Goal: Task Accomplishment & Management: Complete application form

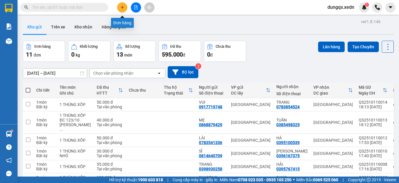
click at [124, 7] on icon "plus" at bounding box center [122, 7] width 4 height 4
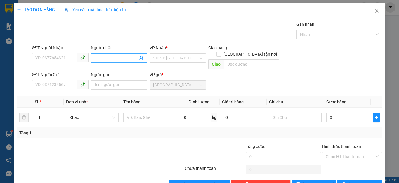
click at [96, 56] on input "Người nhận" at bounding box center [116, 58] width 44 height 6
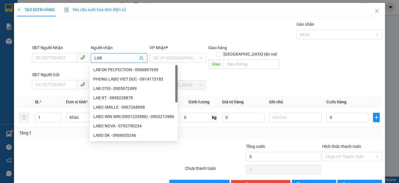
type input "LABO"
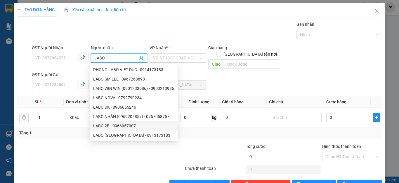
click at [116, 127] on div "LABO 2B - 0966957007" at bounding box center [133, 125] width 81 height 6
type input "0966957007"
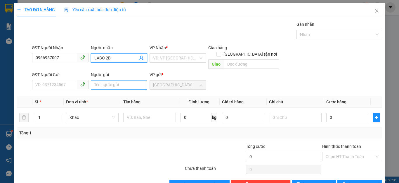
type input "LABO 2B"
click at [94, 80] on input "Người gửi" at bounding box center [119, 84] width 56 height 9
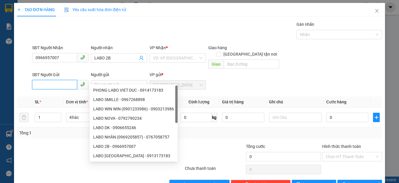
click at [35, 80] on input "SĐT Người Gửi" at bounding box center [54, 84] width 45 height 9
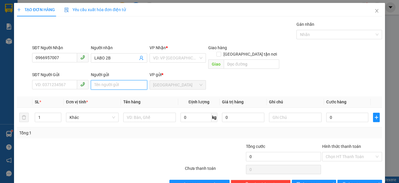
click at [92, 80] on input "Người gửi" at bounding box center [119, 84] width 56 height 9
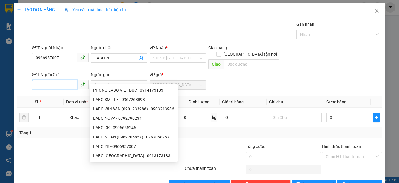
click at [32, 80] on input "SĐT Người Gửi" at bounding box center [54, 84] width 45 height 9
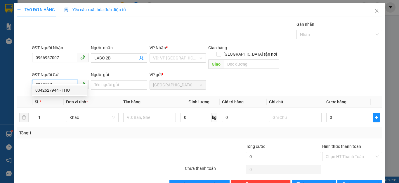
click at [42, 89] on div "0342627944 - THƯ" at bounding box center [59, 90] width 49 height 6
type input "0342627944"
type input "THƯ"
type input "30.000"
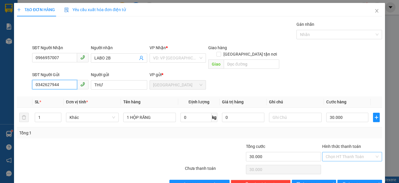
type input "0342627944"
click at [349, 152] on input "Hình thức thanh toán" at bounding box center [350, 156] width 49 height 9
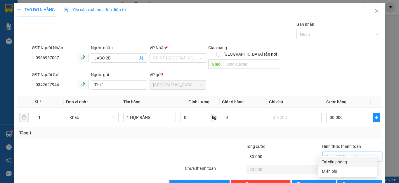
click at [342, 161] on div "Tại văn phòng" at bounding box center [348, 161] width 52 height 6
type input "0"
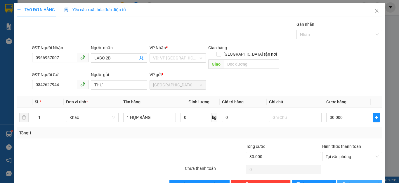
click at [354, 181] on span "[PERSON_NAME] và In" at bounding box center [369, 184] width 41 height 6
click at [190, 56] on input "search" at bounding box center [175, 58] width 45 height 9
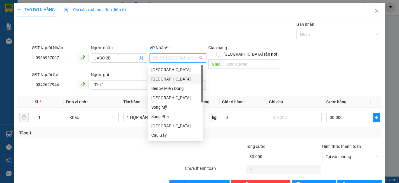
click at [159, 79] on div "[GEOGRAPHIC_DATA]" at bounding box center [175, 79] width 49 height 6
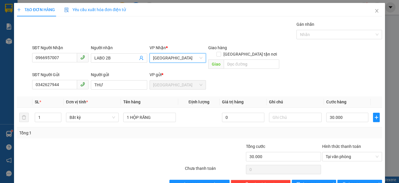
scroll to position [11, 0]
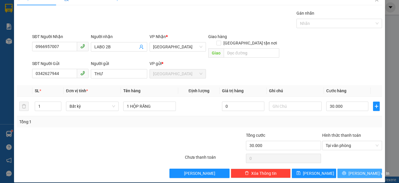
click at [346, 171] on icon "printer" at bounding box center [344, 173] width 4 height 4
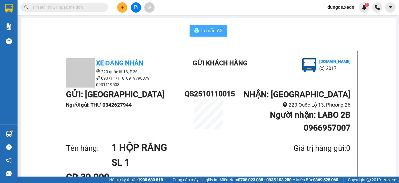
click at [205, 32] on span "In mẫu A5" at bounding box center [211, 30] width 21 height 7
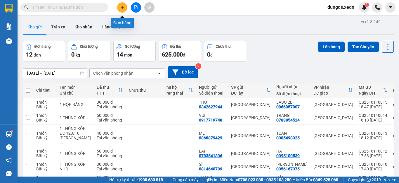
click at [122, 8] on icon "plus" at bounding box center [122, 7] width 4 height 4
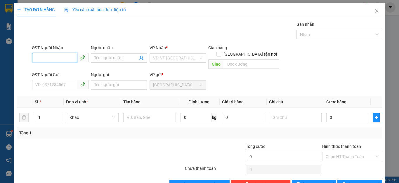
click at [35, 57] on input "SĐT Người Nhận" at bounding box center [54, 57] width 45 height 9
type input "0396870817"
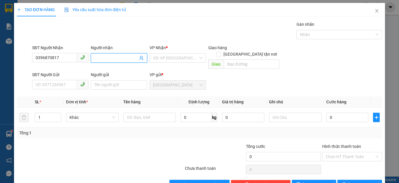
click at [96, 58] on input "Người nhận" at bounding box center [116, 58] width 44 height 6
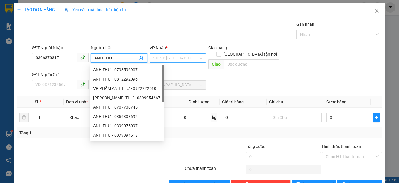
type input "ANH THƯ"
click at [181, 56] on input "search" at bounding box center [175, 58] width 45 height 9
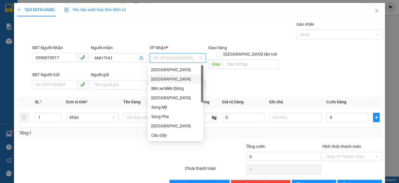
click at [164, 80] on div "[GEOGRAPHIC_DATA]" at bounding box center [175, 79] width 49 height 6
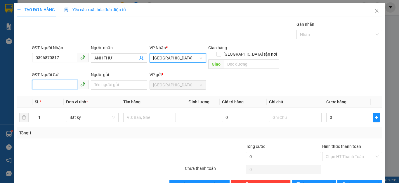
click at [33, 80] on input "SĐT Người Gửi" at bounding box center [54, 84] width 45 height 9
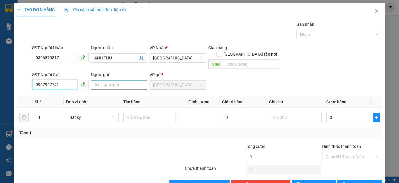
type input "0967967741"
click at [96, 80] on input "Người gửi" at bounding box center [119, 84] width 56 height 9
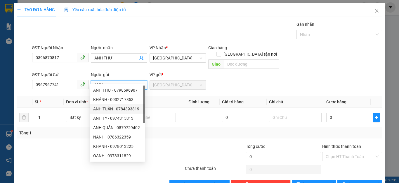
type input "ANH"
click at [180, 132] on div "Transit Pickup Surcharge Ids Transit Deliver Surcharge Ids Transit Deliver Surc…" at bounding box center [199, 105] width 365 height 168
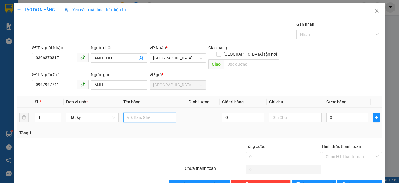
click at [127, 113] on input "text" at bounding box center [149, 117] width 53 height 9
type input "1 XE MÁY 85AA - 030.53"
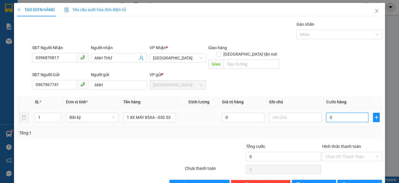
click at [331, 113] on input "0" at bounding box center [348, 117] width 42 height 9
type input "4"
type input "40"
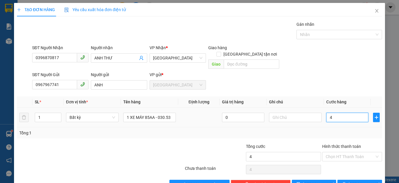
type input "40"
type input "400"
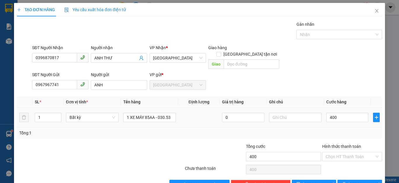
type input "400.000"
click at [354, 130] on div "Tổng: 1" at bounding box center [199, 133] width 361 height 6
click at [352, 152] on input "Hình thức thanh toán" at bounding box center [350, 156] width 49 height 9
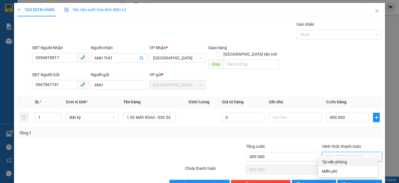
click at [337, 162] on div "Tại văn phòng" at bounding box center [348, 161] width 52 height 6
type input "0"
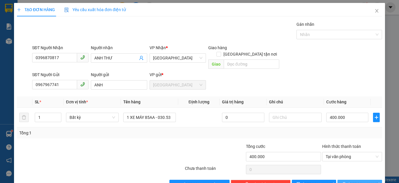
click at [349, 180] on button "[PERSON_NAME] và In" at bounding box center [360, 184] width 45 height 9
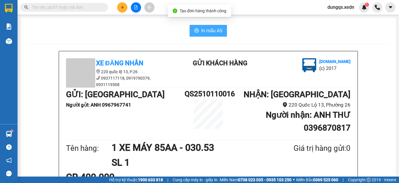
click at [209, 31] on span "In mẫu A5" at bounding box center [211, 30] width 21 height 7
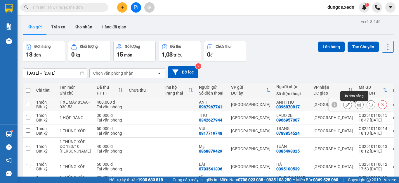
click at [358, 106] on icon at bounding box center [360, 104] width 4 height 4
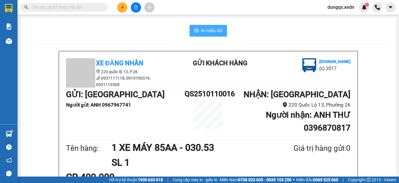
click at [202, 30] on span "In mẫu A5" at bounding box center [211, 30] width 21 height 7
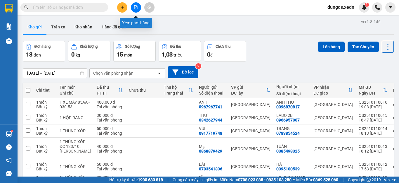
click at [135, 8] on icon "file-add" at bounding box center [136, 7] width 4 height 4
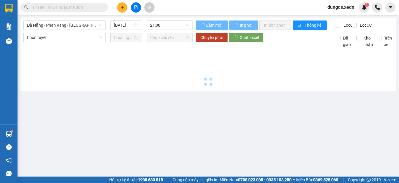
type input "[DATE]"
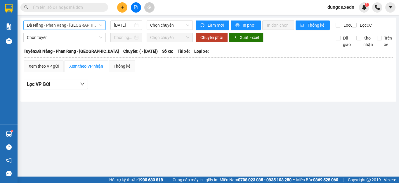
click at [79, 25] on span "Đà Nẵng - Phan Rang - [GEOGRAPHIC_DATA]" at bounding box center [64, 25] width 75 height 9
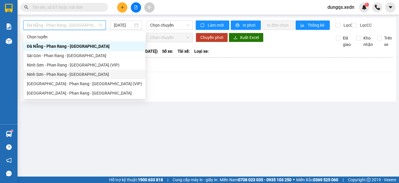
click at [63, 74] on div "Ninh Sơn - Phan Rang - [GEOGRAPHIC_DATA]" at bounding box center [84, 74] width 115 height 6
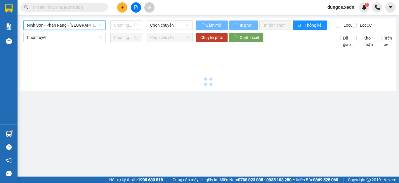
type input "[DATE]"
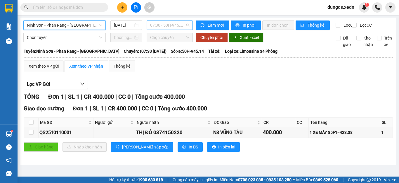
click at [176, 27] on span "07:30 - 50H-945.14" at bounding box center [169, 25] width 39 height 9
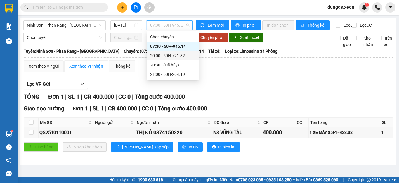
click at [174, 55] on div "20:00 - 50H-721.32" at bounding box center [173, 55] width 46 height 6
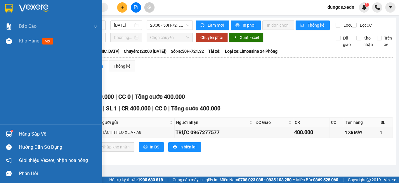
click at [9, 7] on img at bounding box center [9, 8] width 8 height 9
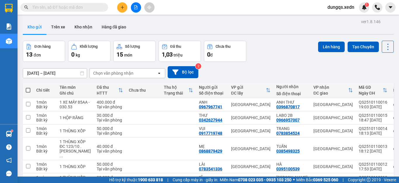
click at [27, 89] on span at bounding box center [28, 90] width 5 height 5
click at [28, 87] on input "checkbox" at bounding box center [28, 87] width 0 height 0
checkbox input "true"
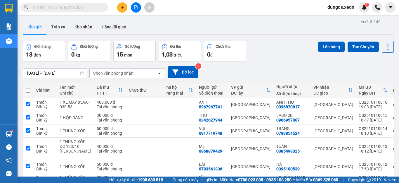
checkbox input "true"
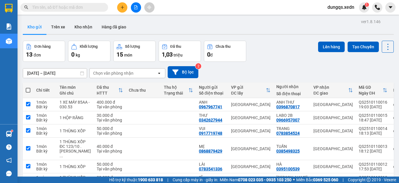
checkbox input "true"
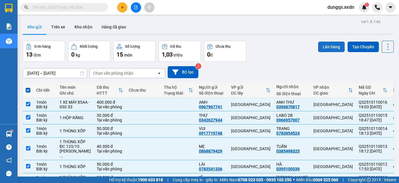
click at [328, 47] on button "Lên hàng" at bounding box center [331, 47] width 27 height 11
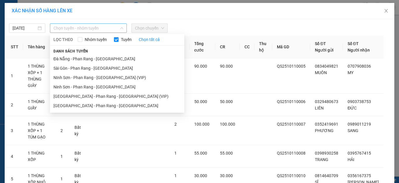
click at [94, 27] on span "Chọn tuyến - nhóm tuyến" at bounding box center [89, 28] width 70 height 9
click at [73, 87] on li "Ninh Sơn - Phan Rang - [GEOGRAPHIC_DATA]" at bounding box center [117, 86] width 134 height 9
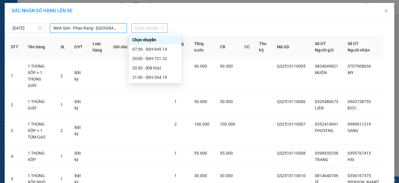
click at [138, 29] on span "Chọn chuyến" at bounding box center [149, 28] width 29 height 9
click at [163, 57] on div "20:00 - 50H-721.32" at bounding box center [155, 58] width 46 height 6
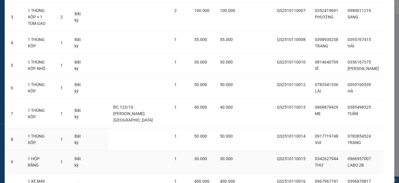
scroll to position [153, 0]
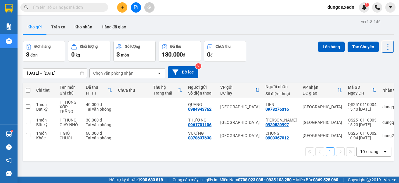
click at [27, 90] on span at bounding box center [28, 90] width 5 height 5
click at [28, 87] on input "checkbox" at bounding box center [28, 87] width 0 height 0
checkbox input "true"
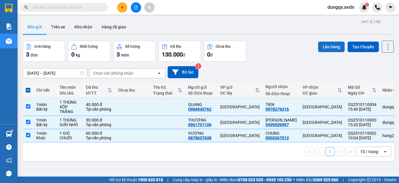
click at [327, 44] on button "Lên hàng" at bounding box center [331, 47] width 27 height 11
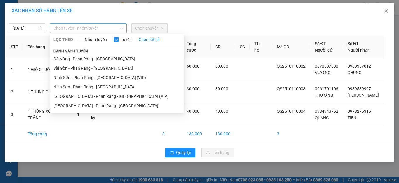
click at [92, 28] on span "Chọn tuyến - nhóm tuyến" at bounding box center [89, 28] width 70 height 9
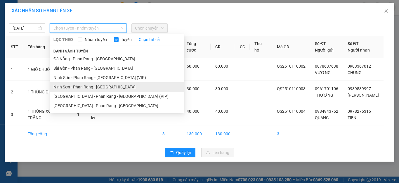
click at [82, 85] on li "Ninh Sơn - Phan Rang - [GEOGRAPHIC_DATA]" at bounding box center [117, 86] width 134 height 9
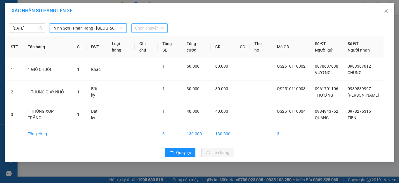
click at [146, 26] on span "Chọn chuyến" at bounding box center [149, 28] width 29 height 9
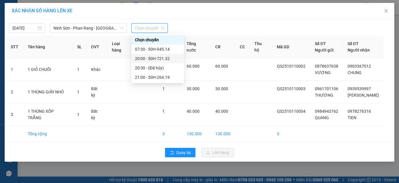
click at [163, 58] on div "20:00 - 50H-721.32" at bounding box center [158, 58] width 46 height 6
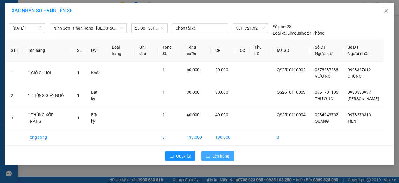
click at [218, 154] on span "Lên hàng" at bounding box center [221, 156] width 17 height 6
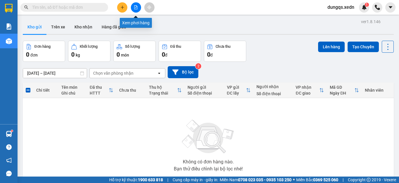
click at [135, 6] on icon "file-add" at bounding box center [136, 7] width 4 height 4
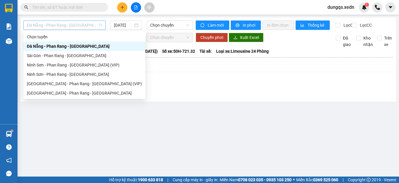
click at [70, 25] on span "Đà Nẵng - Phan Rang - [GEOGRAPHIC_DATA]" at bounding box center [64, 25] width 75 height 9
click at [63, 74] on div "Ninh Sơn - Phan Rang - [GEOGRAPHIC_DATA]" at bounding box center [84, 74] width 115 height 6
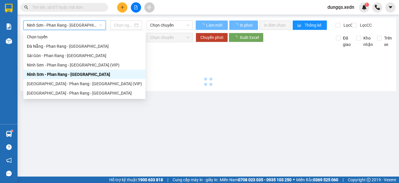
type input "[DATE]"
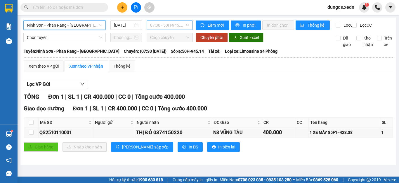
click at [165, 23] on span "07:30 - 50H-945.14" at bounding box center [169, 25] width 39 height 9
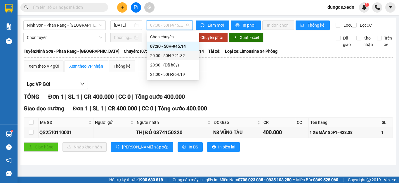
click at [171, 54] on div "20:00 - 50H-721.32" at bounding box center [173, 55] width 46 height 6
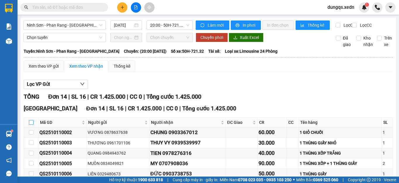
click at [31, 125] on input "checkbox" at bounding box center [31, 122] width 5 height 5
checkbox input "true"
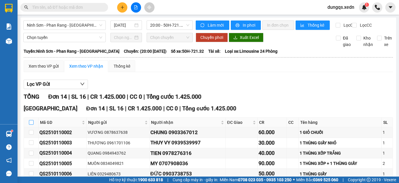
checkbox input "true"
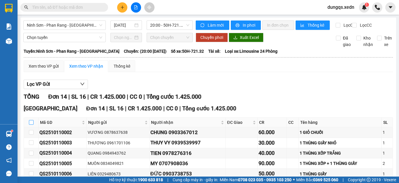
checkbox input "true"
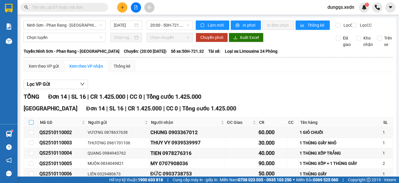
checkbox input "true"
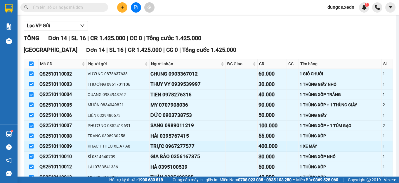
scroll to position [88, 0]
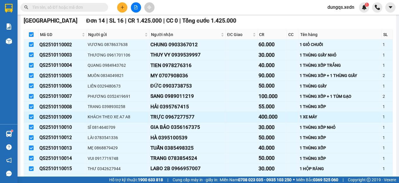
click at [30, 119] on input "checkbox" at bounding box center [31, 116] width 5 height 5
checkbox input "false"
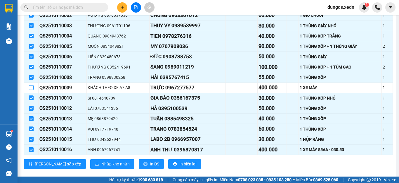
scroll to position [130, 0]
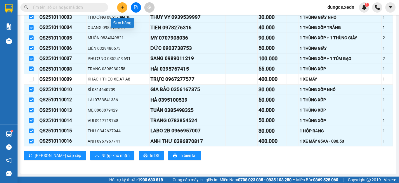
click at [122, 8] on icon "plus" at bounding box center [122, 7] width 4 height 4
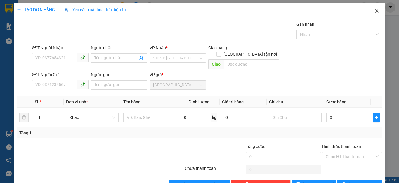
click at [375, 10] on icon "close" at bounding box center [377, 10] width 5 height 5
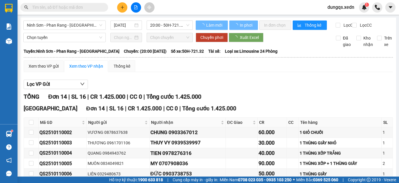
click at [41, 8] on input "text" at bounding box center [66, 7] width 69 height 6
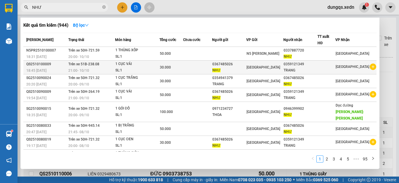
type input "NHƯ"
click at [293, 69] on div "TRANG" at bounding box center [301, 70] width 34 height 6
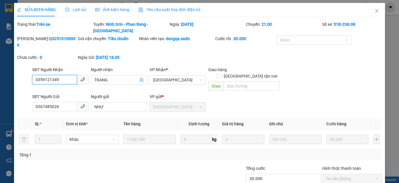
type input "0359121349"
type input "TRANG"
type input "0367485026"
type input "NHƯ"
type input "30.000"
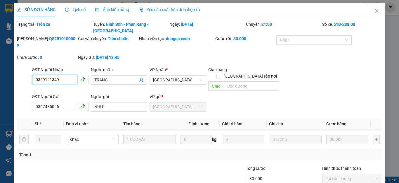
scroll to position [20, 0]
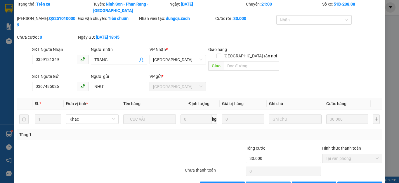
click at [259, 182] on span "Thêm ĐH mới" at bounding box center [271, 186] width 25 height 6
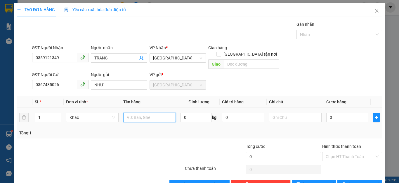
click at [127, 113] on input "text" at bounding box center [149, 117] width 53 height 9
type input "1 CỤC VẢI"
click at [333, 113] on input "0" at bounding box center [348, 117] width 42 height 9
type input "4"
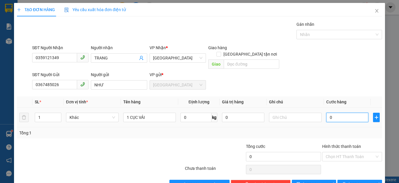
type input "4"
type input "40"
type input "40.000"
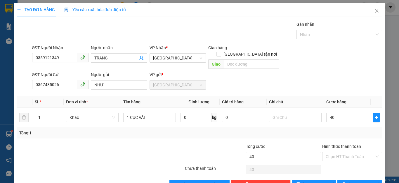
type input "40.000"
click at [353, 130] on div "Tổng: 1" at bounding box center [199, 133] width 361 height 6
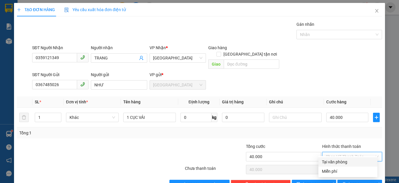
click at [353, 152] on input "Hình thức thanh toán" at bounding box center [350, 156] width 49 height 9
click at [340, 161] on div "Tại văn phòng" at bounding box center [348, 161] width 52 height 6
type input "0"
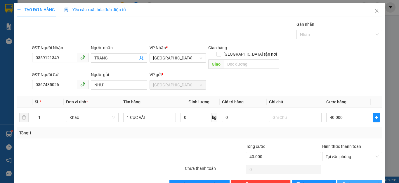
click at [350, 180] on button "[PERSON_NAME] và In" at bounding box center [360, 184] width 45 height 9
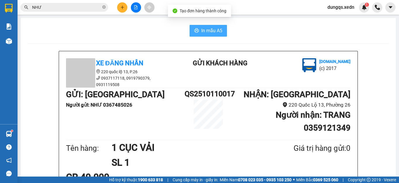
click at [201, 27] on span "In mẫu A5" at bounding box center [211, 30] width 21 height 7
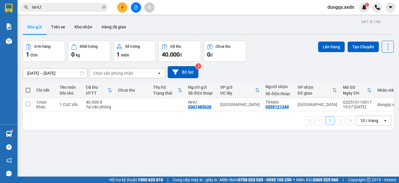
click at [27, 90] on span at bounding box center [28, 90] width 5 height 5
click at [28, 87] on input "checkbox" at bounding box center [28, 87] width 0 height 0
checkbox input "true"
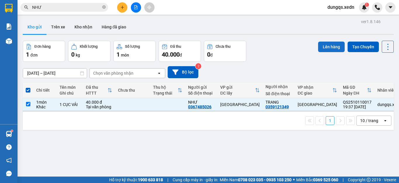
click at [323, 48] on button "Lên hàng" at bounding box center [331, 47] width 27 height 11
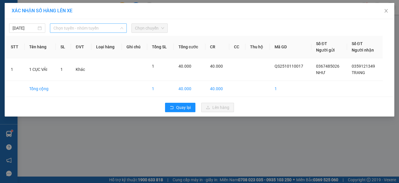
click at [113, 29] on span "Chọn tuyến - nhóm tuyến" at bounding box center [89, 28] width 70 height 9
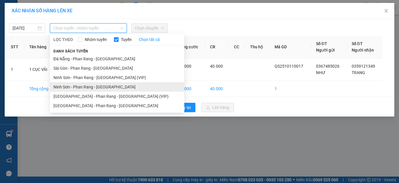
click at [96, 86] on li "Ninh Sơn - Phan Rang - [GEOGRAPHIC_DATA]" at bounding box center [117, 86] width 134 height 9
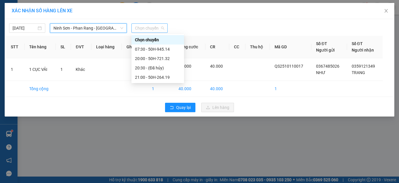
click at [148, 28] on span "Chọn chuyến" at bounding box center [149, 28] width 29 height 9
click at [163, 76] on div "21:00 - 50H-264.19" at bounding box center [158, 77] width 46 height 6
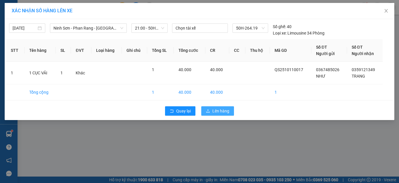
click at [211, 111] on button "Lên hàng" at bounding box center [217, 110] width 33 height 9
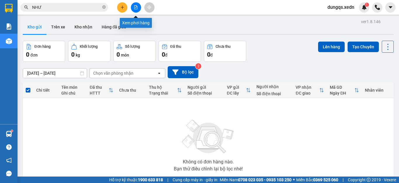
click at [135, 7] on icon "file-add" at bounding box center [136, 7] width 4 height 4
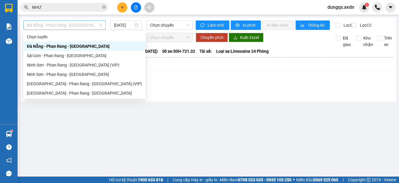
click at [76, 25] on span "Đà Nẵng - Phan Rang - [GEOGRAPHIC_DATA]" at bounding box center [64, 25] width 75 height 9
click at [63, 73] on div "Ninh Sơn - Phan Rang - [GEOGRAPHIC_DATA]" at bounding box center [84, 74] width 115 height 6
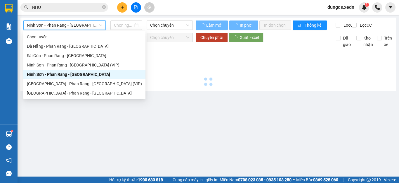
type input "[DATE]"
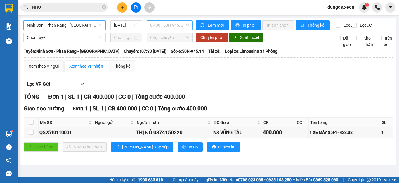
click at [167, 25] on span "07:30 - 50H-945.14" at bounding box center [169, 25] width 39 height 9
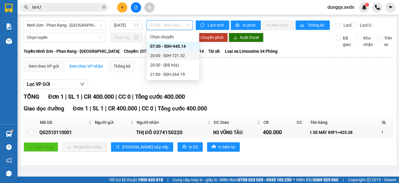
click at [172, 55] on div "20:00 - 50H-721.32" at bounding box center [173, 55] width 46 height 6
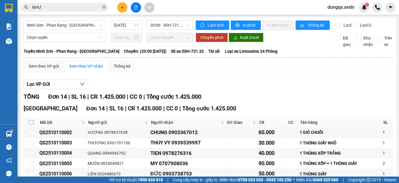
click at [29, 125] on input "checkbox" at bounding box center [31, 122] width 5 height 5
checkbox input "true"
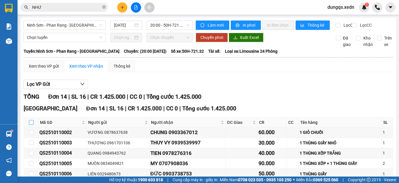
checkbox input "true"
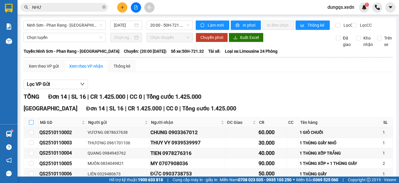
checkbox input "true"
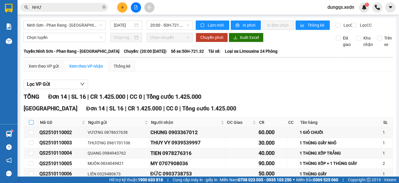
checkbox input "true"
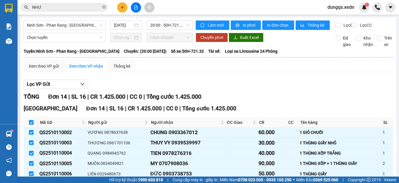
scroll to position [58, 0]
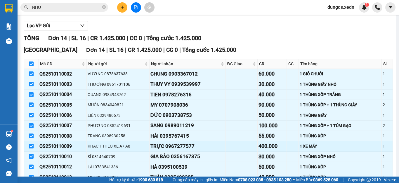
click at [31, 148] on input "checkbox" at bounding box center [31, 146] width 5 height 5
checkbox input "false"
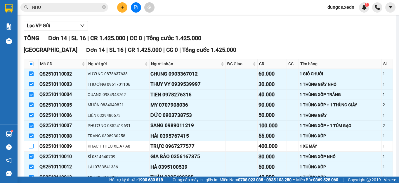
scroll to position [0, 0]
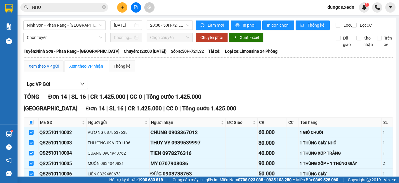
click at [51, 69] on div "Xem theo VP gửi" at bounding box center [44, 66] width 30 height 6
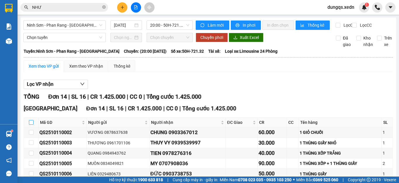
click at [31, 125] on input "checkbox" at bounding box center [31, 122] width 5 height 5
checkbox input "true"
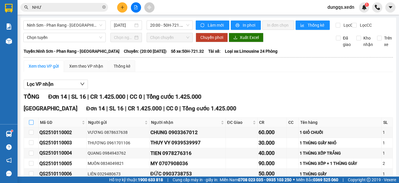
checkbox input "true"
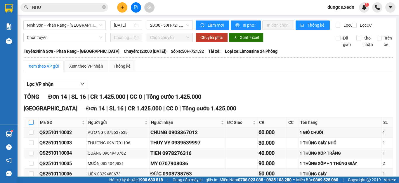
checkbox input "true"
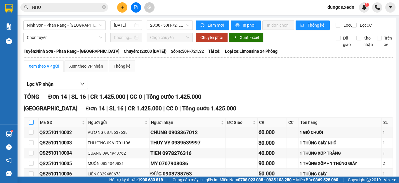
checkbox input "true"
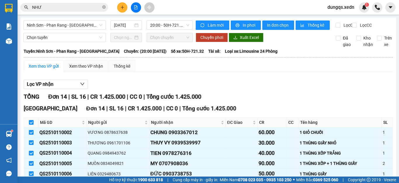
scroll to position [88, 0]
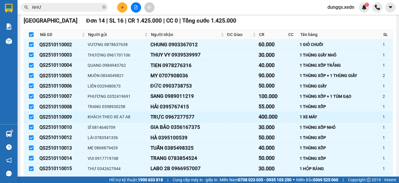
drag, startPoint x: 31, startPoint y: 121, endPoint x: 34, endPoint y: 122, distance: 2.9
click at [31, 119] on input "checkbox" at bounding box center [31, 116] width 5 height 5
checkbox input "false"
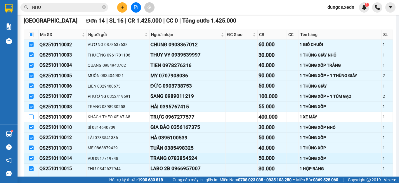
scroll to position [130, 0]
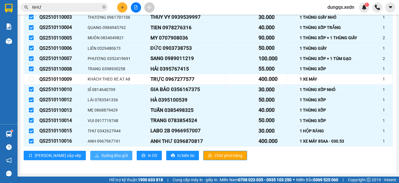
click at [101, 153] on span "Xuống kho gửi" at bounding box center [114, 155] width 26 height 6
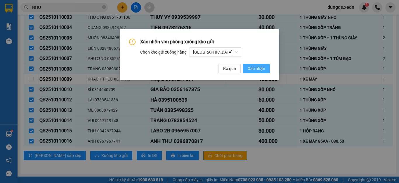
click at [256, 68] on span "Xác nhận" at bounding box center [257, 68] width 18 height 6
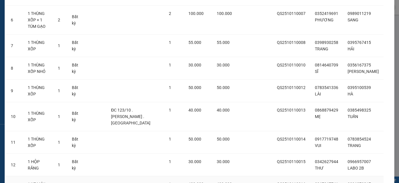
scroll to position [208, 0]
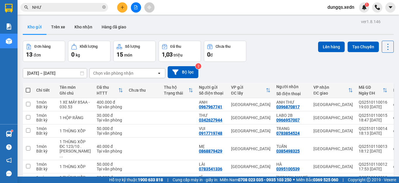
click at [27, 90] on span at bounding box center [28, 90] width 5 height 5
click at [28, 87] on input "checkbox" at bounding box center [28, 87] width 0 height 0
checkbox input "true"
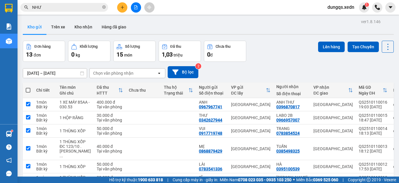
checkbox input "true"
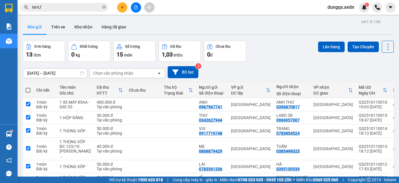
checkbox input "true"
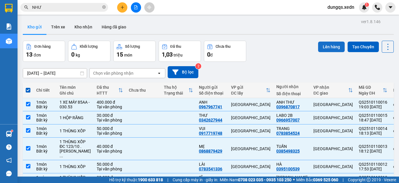
click at [325, 47] on button "Lên hàng" at bounding box center [331, 47] width 27 height 11
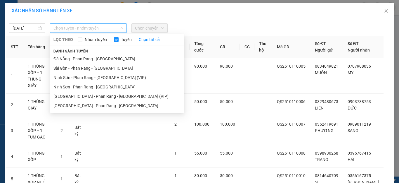
click at [95, 27] on span "Chọn tuyến - nhóm tuyến" at bounding box center [89, 28] width 70 height 9
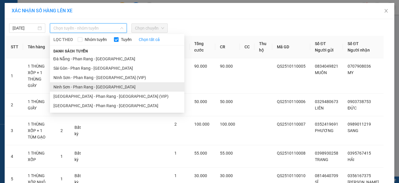
click at [88, 85] on li "Ninh Sơn - Phan Rang - [GEOGRAPHIC_DATA]" at bounding box center [117, 86] width 134 height 9
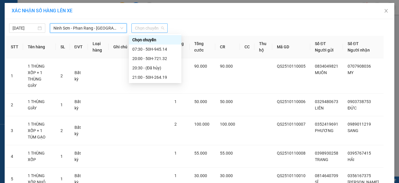
click at [143, 29] on span "Chọn chuyến" at bounding box center [149, 28] width 29 height 9
click at [159, 75] on div "21:00 - 50H-264.19" at bounding box center [155, 77] width 46 height 6
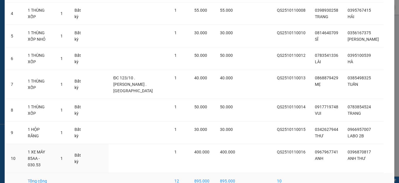
scroll to position [153, 0]
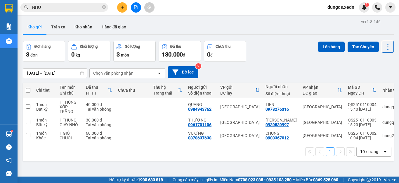
click at [27, 89] on span at bounding box center [28, 90] width 5 height 5
click at [28, 87] on input "checkbox" at bounding box center [28, 87] width 0 height 0
checkbox input "true"
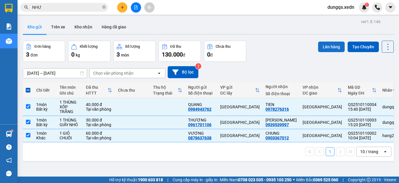
click at [321, 46] on button "Lên hàng" at bounding box center [331, 47] width 27 height 11
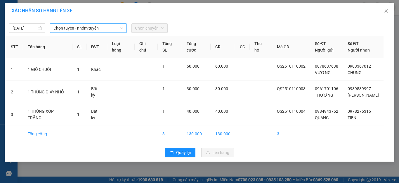
click at [111, 28] on span "Chọn tuyến - nhóm tuyến" at bounding box center [89, 28] width 70 height 9
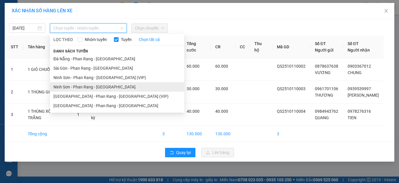
click at [97, 85] on li "Ninh Sơn - Phan Rang - [GEOGRAPHIC_DATA]" at bounding box center [117, 86] width 134 height 9
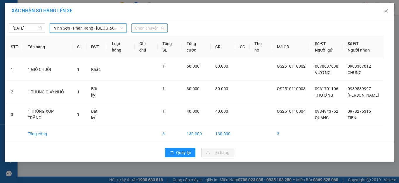
click at [155, 28] on span "Chọn chuyến" at bounding box center [149, 28] width 29 height 9
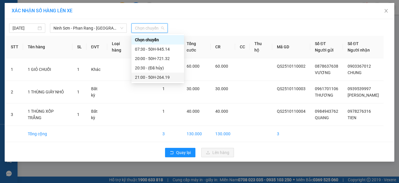
click at [156, 78] on div "21:00 - 50H-264.19" at bounding box center [158, 77] width 46 height 6
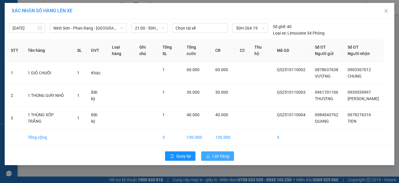
click at [213, 157] on span "Lên hàng" at bounding box center [221, 156] width 17 height 6
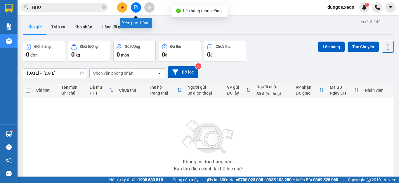
click at [137, 8] on icon "file-add" at bounding box center [135, 7] width 3 height 4
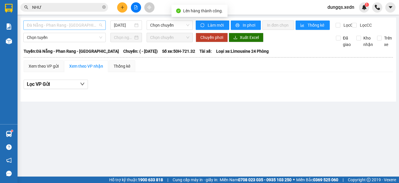
click at [90, 26] on span "Đà Nẵng - Phan Rang - [GEOGRAPHIC_DATA]" at bounding box center [64, 25] width 75 height 9
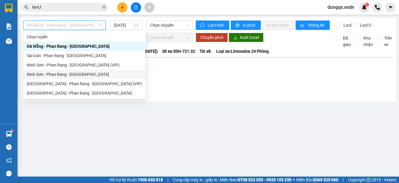
click at [65, 74] on div "Ninh Sơn - Phan Rang - [GEOGRAPHIC_DATA]" at bounding box center [84, 74] width 115 height 6
type input "[DATE]"
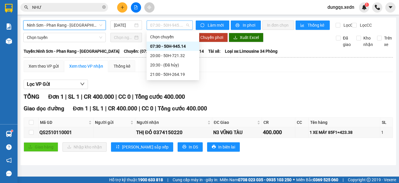
click at [160, 26] on span "07:30 - 50H-945.14" at bounding box center [169, 25] width 39 height 9
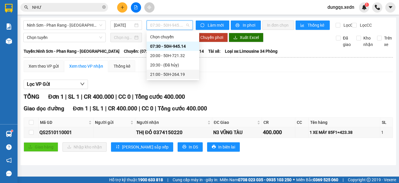
click at [174, 73] on div "21:00 - 50H-264.19" at bounding box center [173, 74] width 46 height 6
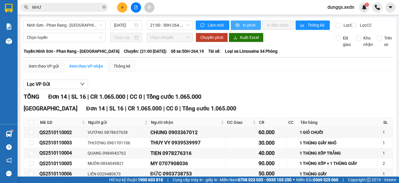
click at [243, 25] on span "In phơi" at bounding box center [249, 25] width 13 height 6
click at [160, 25] on span "21:00 - 50H-264.19" at bounding box center [169, 25] width 39 height 9
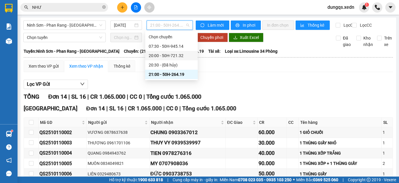
click at [173, 54] on div "20:00 - 50H-721.32" at bounding box center [172, 55] width 46 height 6
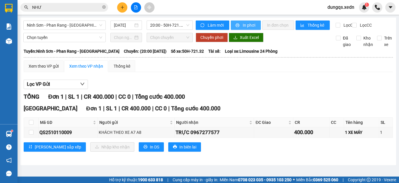
click at [243, 25] on span "In phơi" at bounding box center [249, 25] width 13 height 6
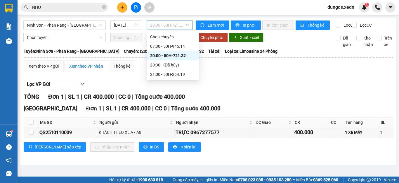
click at [160, 25] on span "20:00 - 50H-721.32" at bounding box center [169, 25] width 39 height 9
click at [179, 73] on div "21:00 - 50H-264.19" at bounding box center [173, 74] width 46 height 6
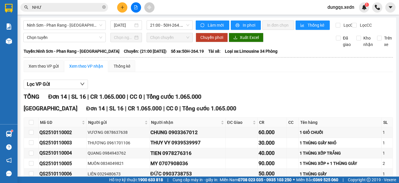
click at [341, 8] on span "dungqs.xedn" at bounding box center [341, 7] width 36 height 7
click at [340, 18] on span "Đăng xuất" at bounding box center [344, 18] width 25 height 6
